Goal: Navigation & Orientation: Find specific page/section

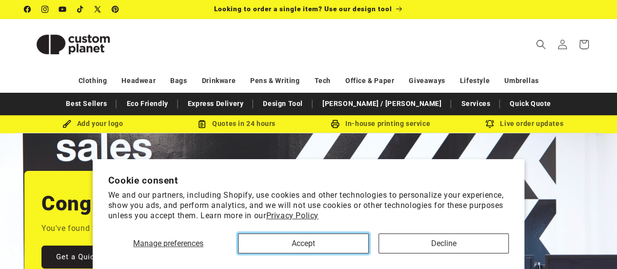
click at [320, 248] on button "Accept" at bounding box center [303, 243] width 130 height 20
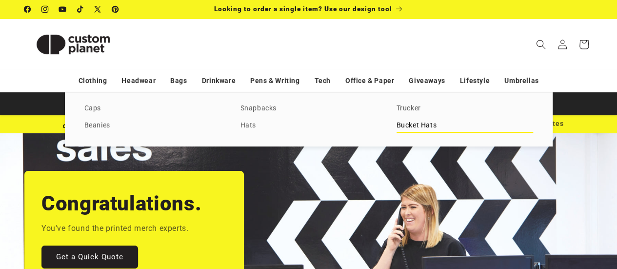
click at [441, 128] on link "Bucket Hats" at bounding box center [464, 125] width 137 height 13
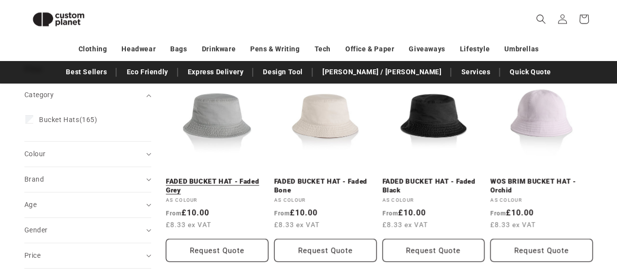
scroll to position [133, 0]
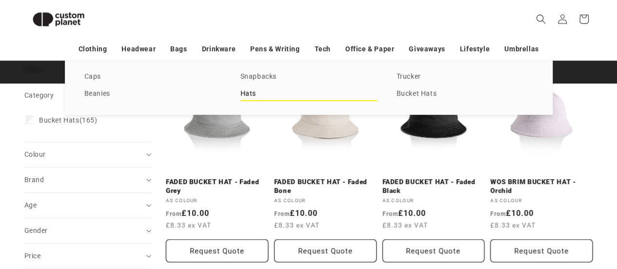
click at [275, 91] on link "Hats" at bounding box center [308, 93] width 137 height 13
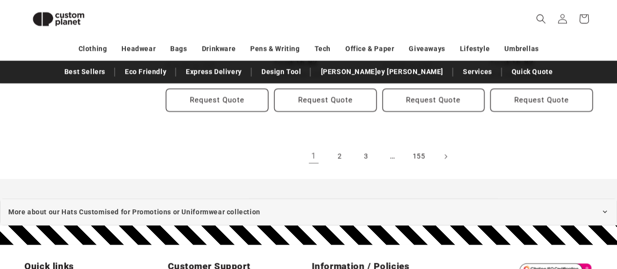
scroll to position [1157, 0]
